Goal: Transaction & Acquisition: Purchase product/service

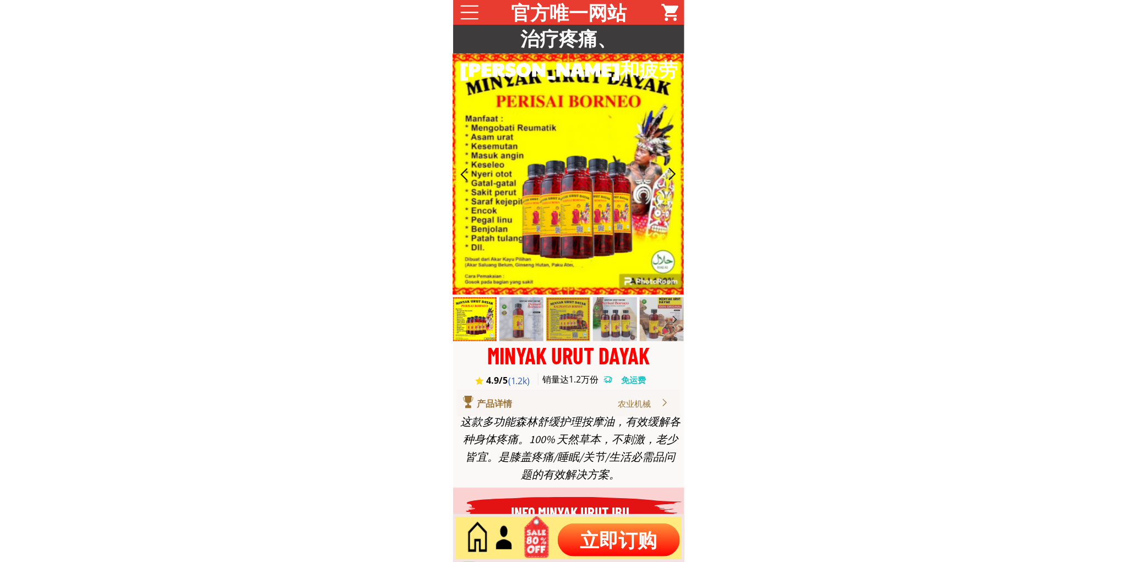
click at [626, 532] on p "立即订购" at bounding box center [619, 540] width 122 height 33
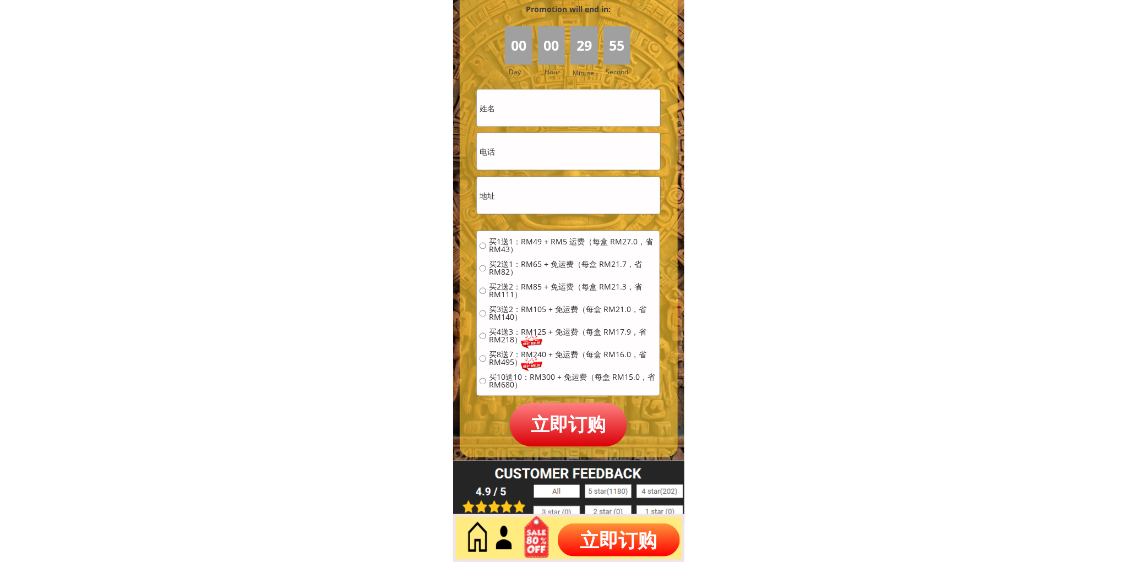
scroll to position [4912, 0]
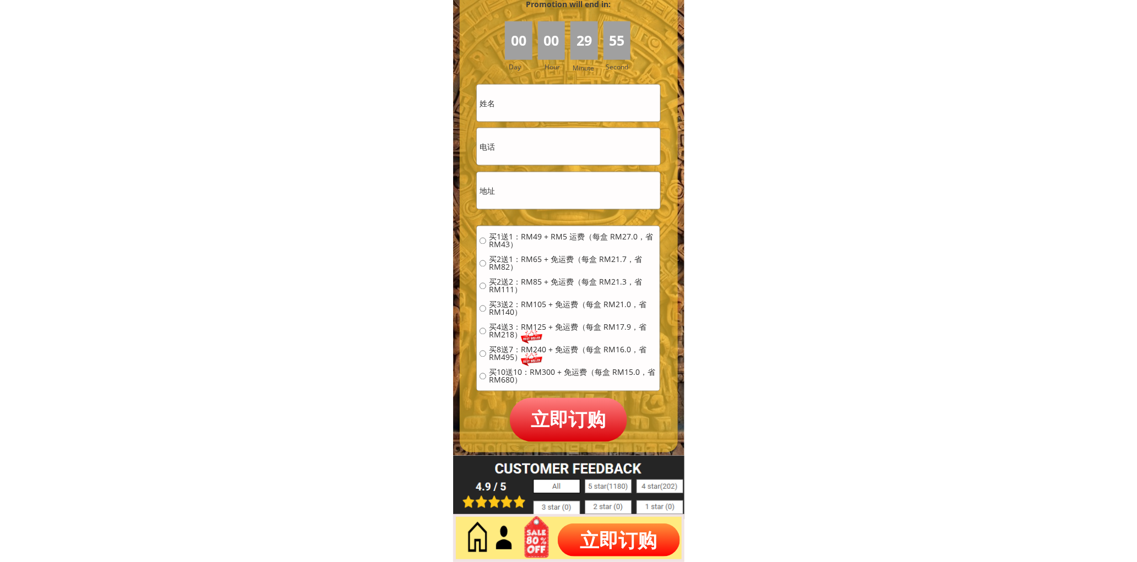
click at [536, 97] on input "text" at bounding box center [568, 103] width 183 height 37
click at [536, 99] on input "text" at bounding box center [568, 103] width 183 height 37
paste input "Meng yap"
type input "Meng yap"
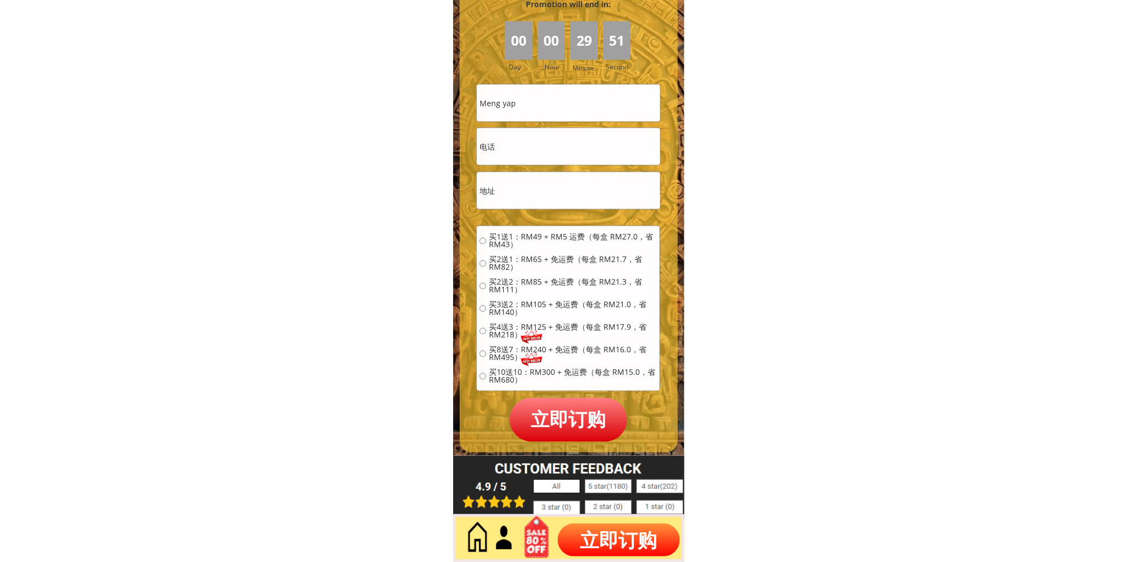
click at [532, 152] on input "tel" at bounding box center [568, 146] width 183 height 37
paste input "0167224530"
type input "0167224530"
click at [537, 188] on input "text" at bounding box center [568, 190] width 183 height 37
paste input "133:wisma hiap [PERSON_NAME] jln segambut [GEOGRAPHIC_DATA](saterday 2pm [DATE]…"
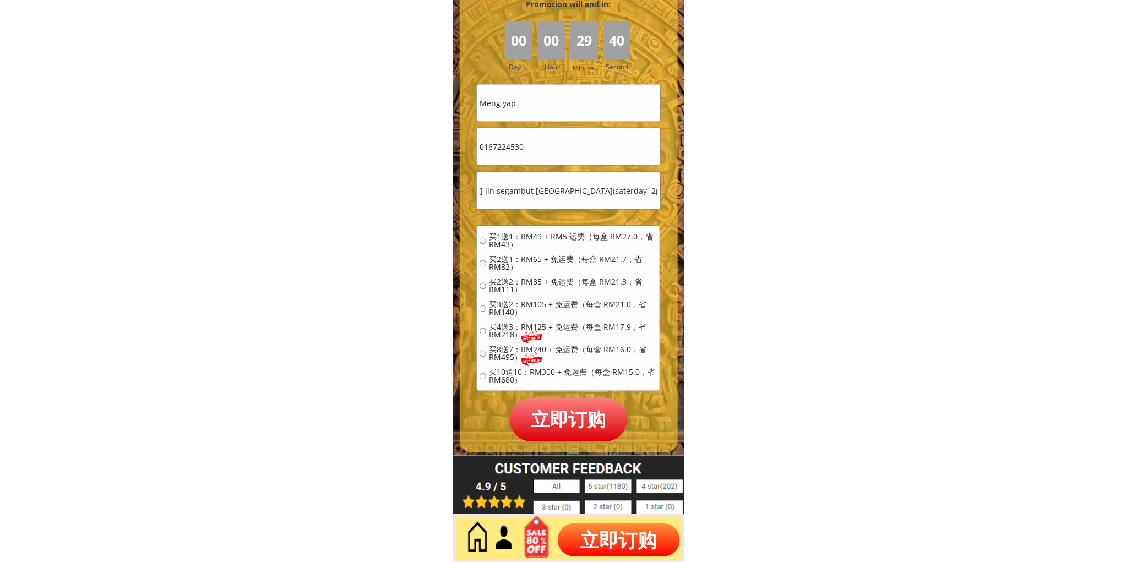
scroll to position [0, 116]
type input "133:wisma hiap [PERSON_NAME] jln segambut [GEOGRAPHIC_DATA](saterday 2pm [DATE]…"
click at [502, 238] on span "买1送1：RM49 + RM5 运费（每盒 RM27.0，省 RM43）" at bounding box center [573, 240] width 168 height 15
radio input "true"
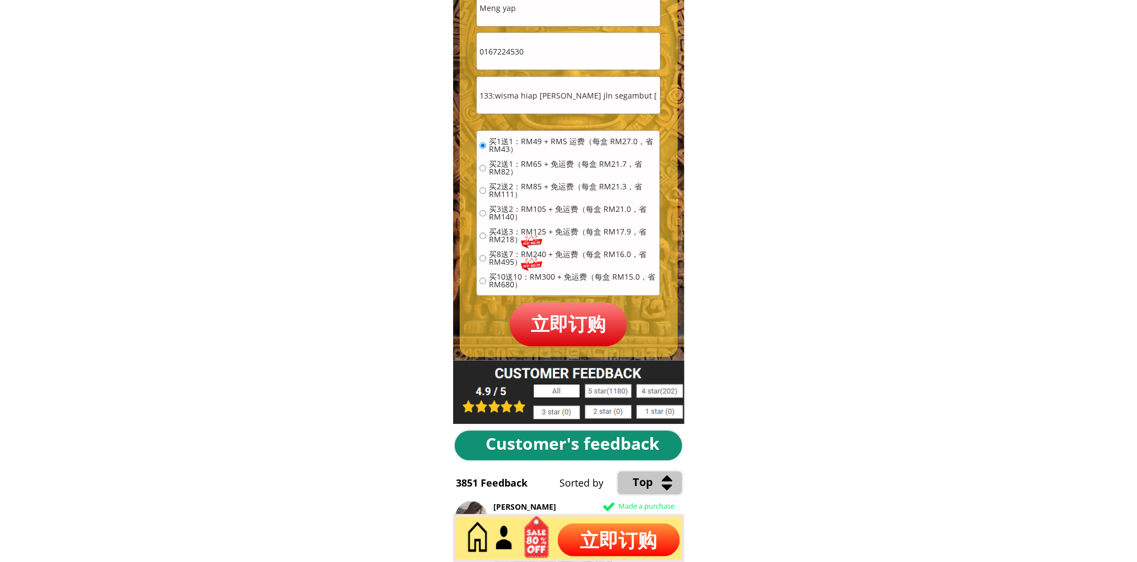
scroll to position [5014, 0]
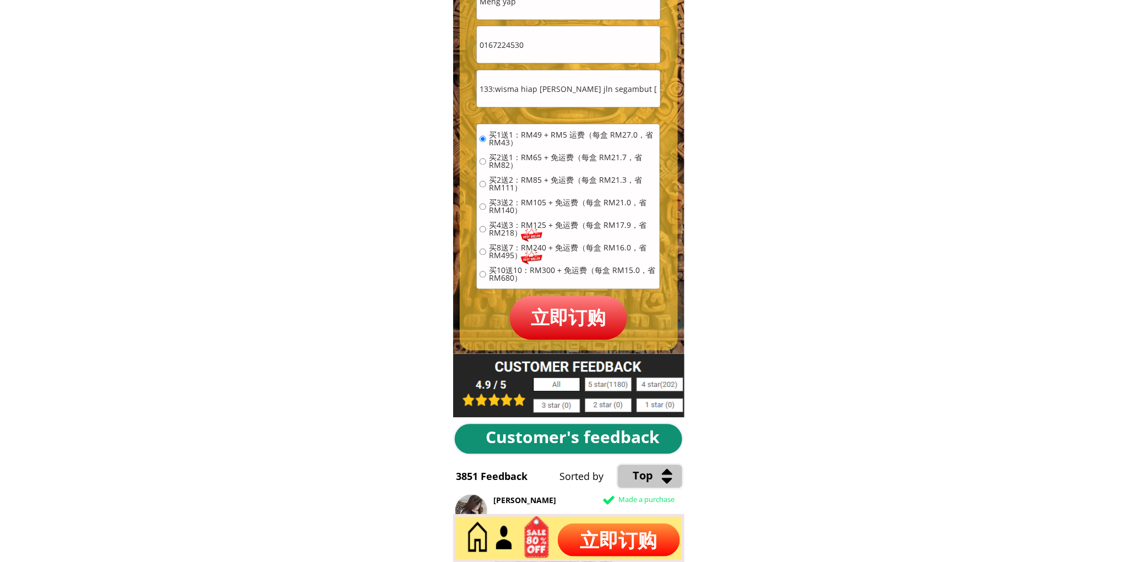
click at [558, 337] on p "立即订购" at bounding box center [569, 317] width 118 height 43
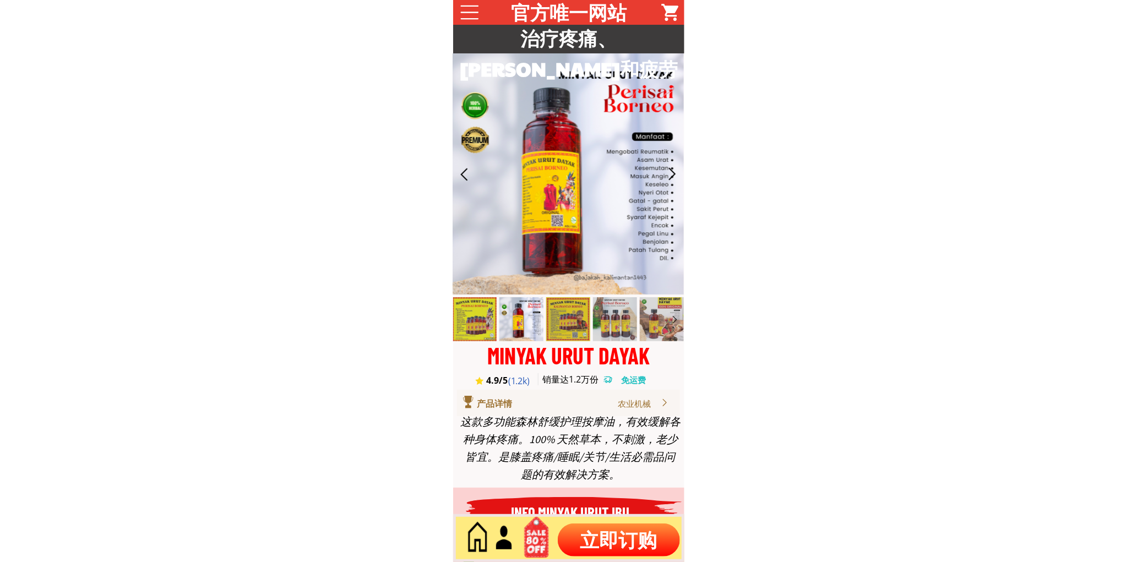
click at [627, 544] on p "立即订购" at bounding box center [619, 540] width 122 height 33
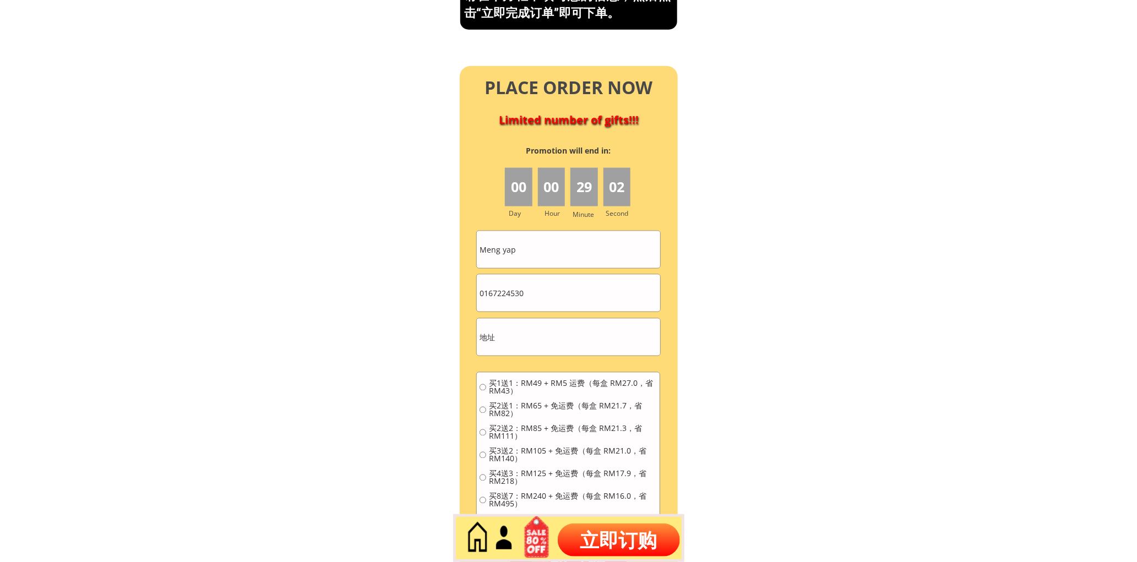
scroll to position [4912, 0]
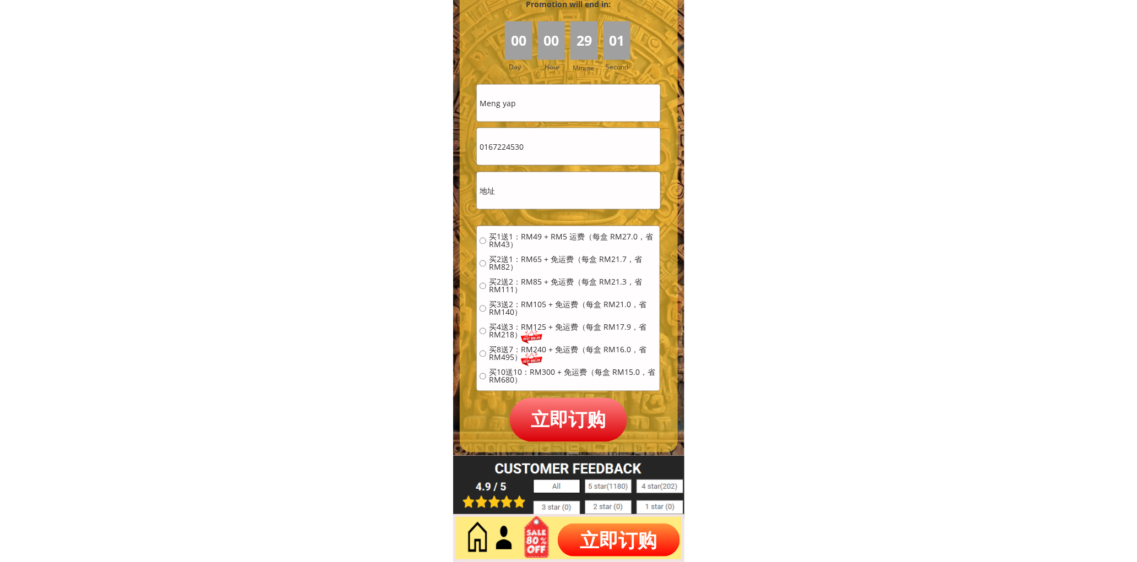
click at [530, 107] on input "Meng yap" at bounding box center [568, 103] width 183 height 37
paste input "Boon Keat Ng"
type input "Boon Keat Ng"
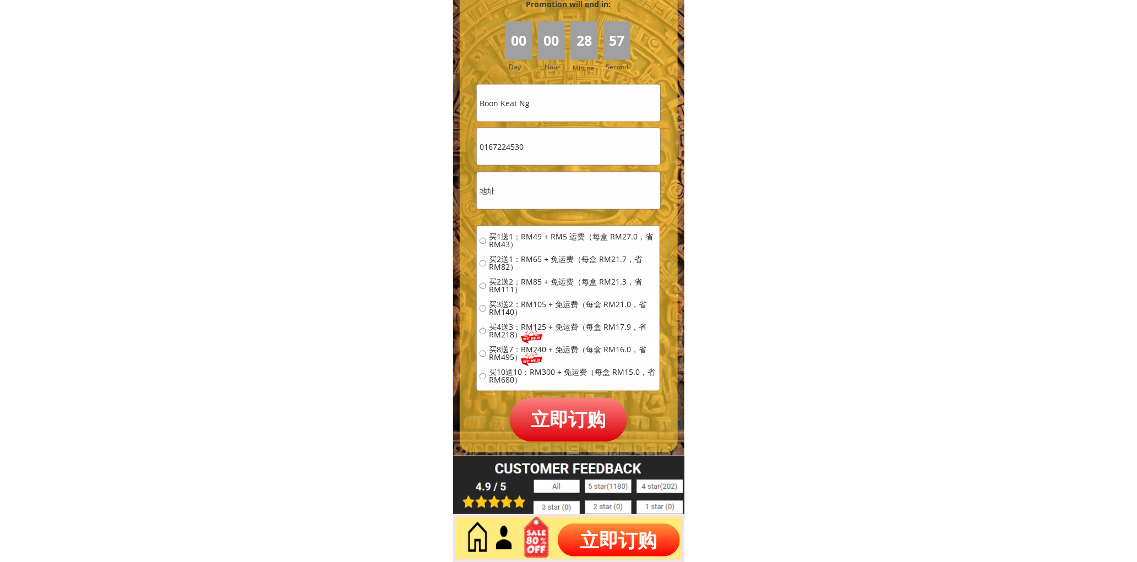
click at [540, 145] on input "0167224530" at bounding box center [568, 146] width 183 height 37
click at [540, 144] on input "0167224530" at bounding box center [568, 146] width 183 height 37
paste input "60128031212"
type input "60128031212"
click at [524, 190] on input "text" at bounding box center [568, 190] width 183 height 37
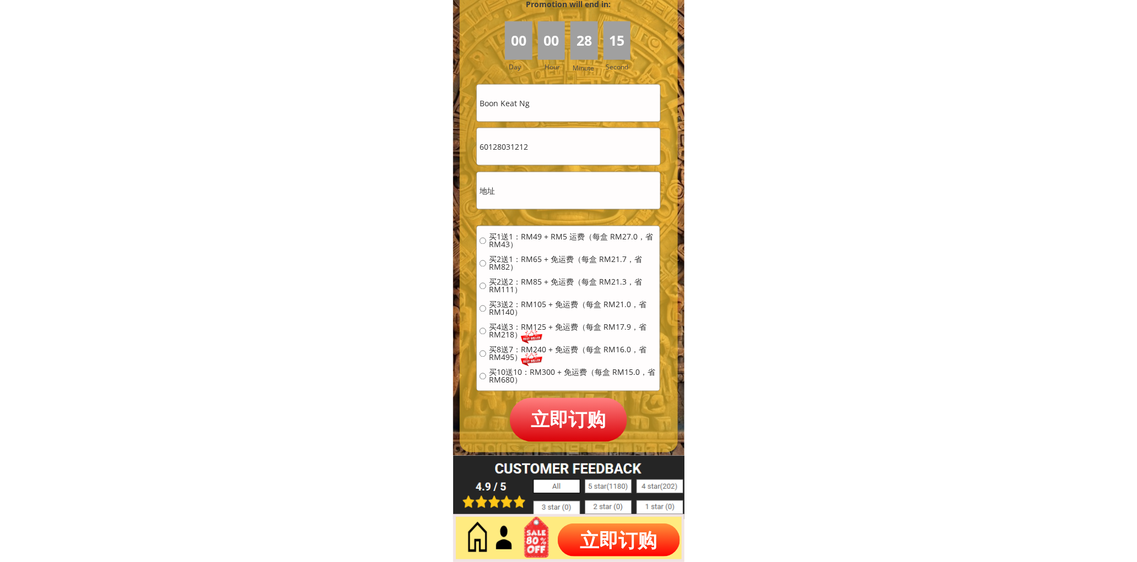
paste input "Block C, Duta Park Residence, No. 11, Jalan Kuching, 51200, Kuala Lumpur"
click at [508, 184] on input "Block C, Duta Park Residence, No. 11, Jalan Kuching, 51200, Kuala Lumpur" at bounding box center [568, 190] width 183 height 37
click at [482, 187] on input "Block C, Duta Park Residence, No. 11, Jalan Kuching, 51200, Kuala Lumpur" at bounding box center [568, 190] width 183 height 37
click at [481, 187] on input "Block C, Duta Park Residence, No. 11, Jalan Kuching, 51200, Kuala Lumpur" at bounding box center [568, 190] width 183 height 37
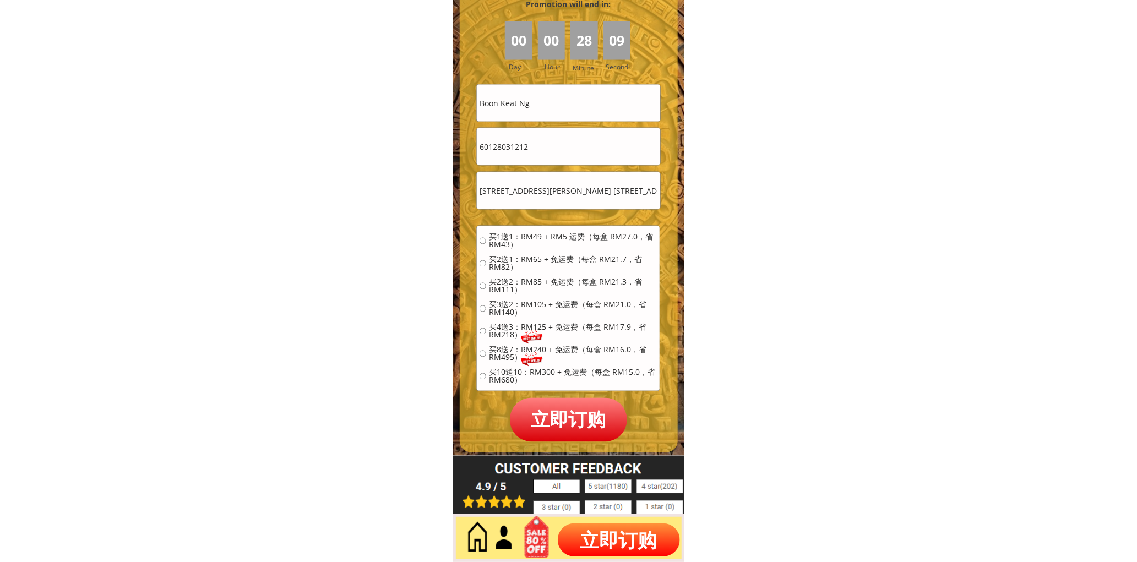
paste input "07, Block"
click at [493, 191] on input "07, Block Block C, Duta Park Residence, No. 11, Jalan Kuching, 51200, Kuala Lum…" at bounding box center [568, 190] width 183 height 37
click at [493, 190] on input "07, Block Block C, Duta Park Residence, No. 11, Jalan Kuching, 51200, Kuala Lum…" at bounding box center [568, 190] width 183 height 37
drag, startPoint x: 571, startPoint y: 193, endPoint x: 729, endPoint y: 198, distance: 158.1
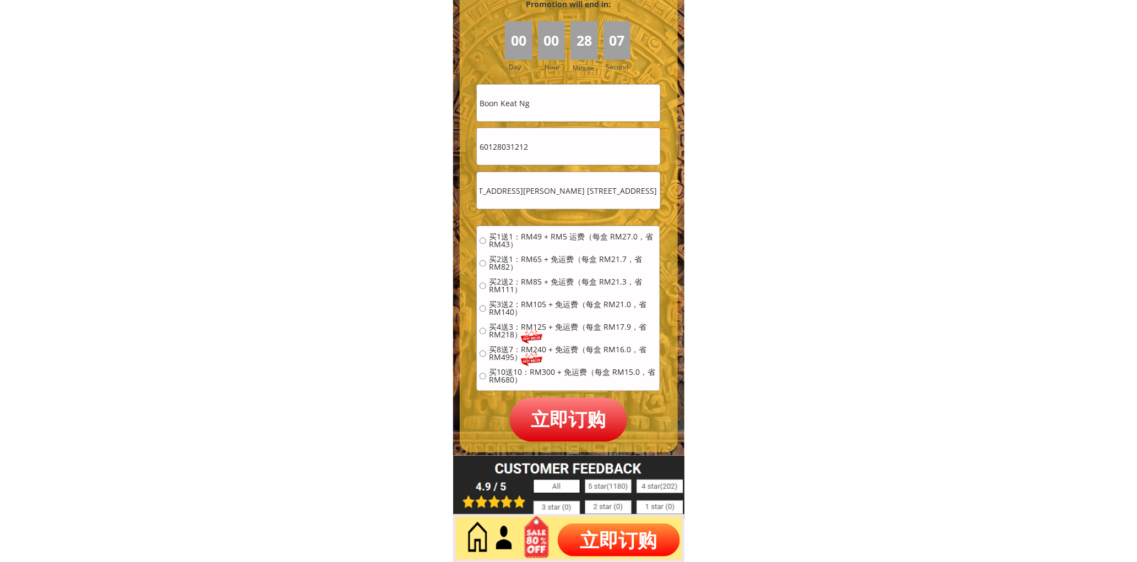
click at [624, 182] on input "07, Block C, Duta Park Residence, No. 11, Jalan Kuching, 51200, Kuala Lumpur" at bounding box center [568, 190] width 183 height 37
click at [618, 189] on input "07, Block C, Duta Park Residence, No. 11, Jalan Kuching, 51200, Kuala Lumpur" at bounding box center [568, 190] width 183 height 37
type input "07, Block C, Duta Park Residence, No. 11, Jalan Kuching, 51200, Kuala Lumpur"
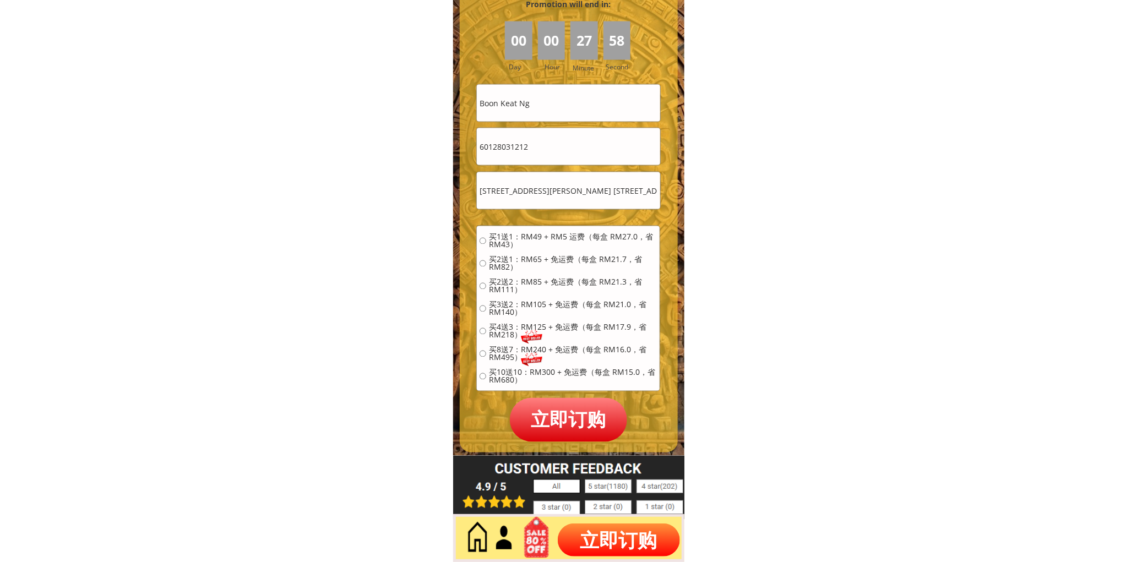
click at [501, 257] on span "买2送1：RM65 + 免运费（每盒 RM21.7，省 RM82）" at bounding box center [573, 263] width 168 height 15
radio input "true"
click at [564, 422] on p "立即订购" at bounding box center [569, 419] width 118 height 43
